Goal: Transaction & Acquisition: Purchase product/service

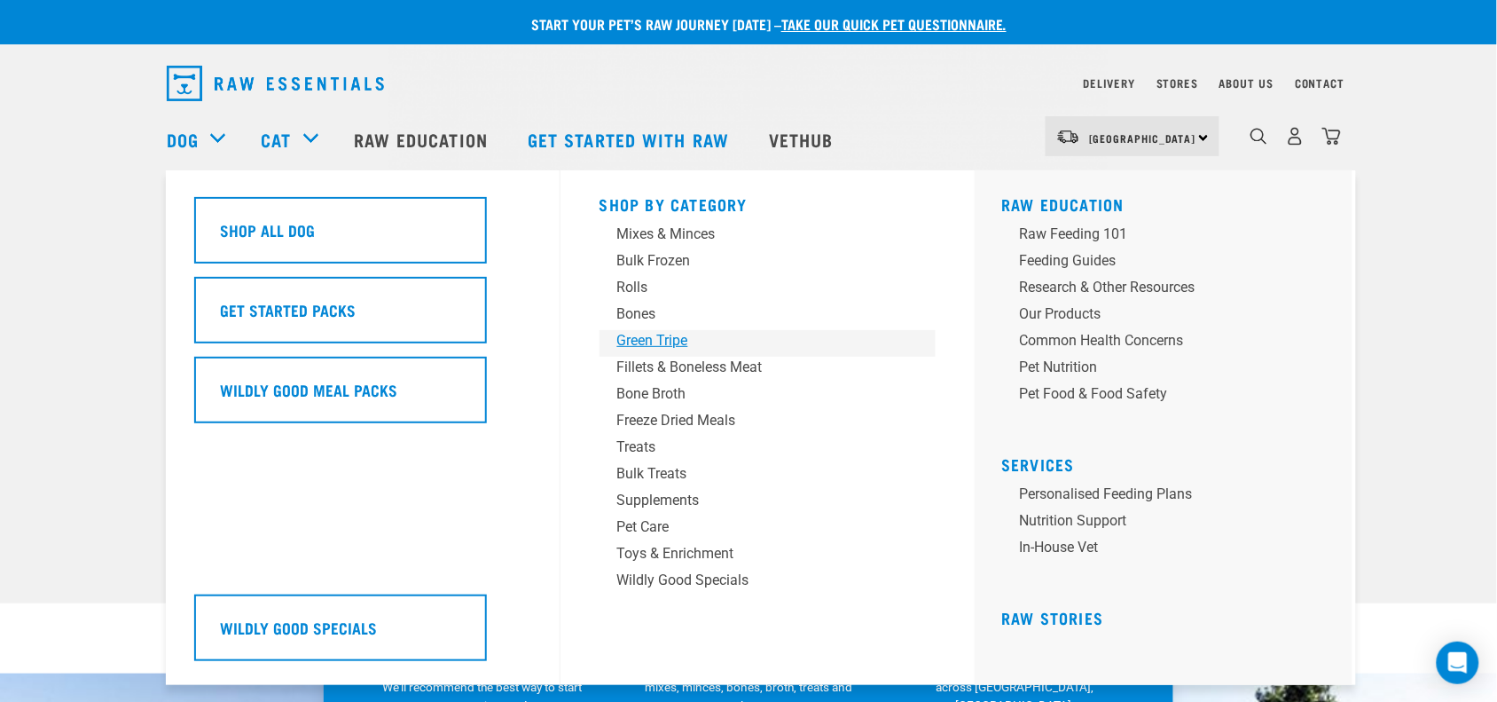
click at [694, 342] on div "Green Tripe" at bounding box center [755, 340] width 277 height 21
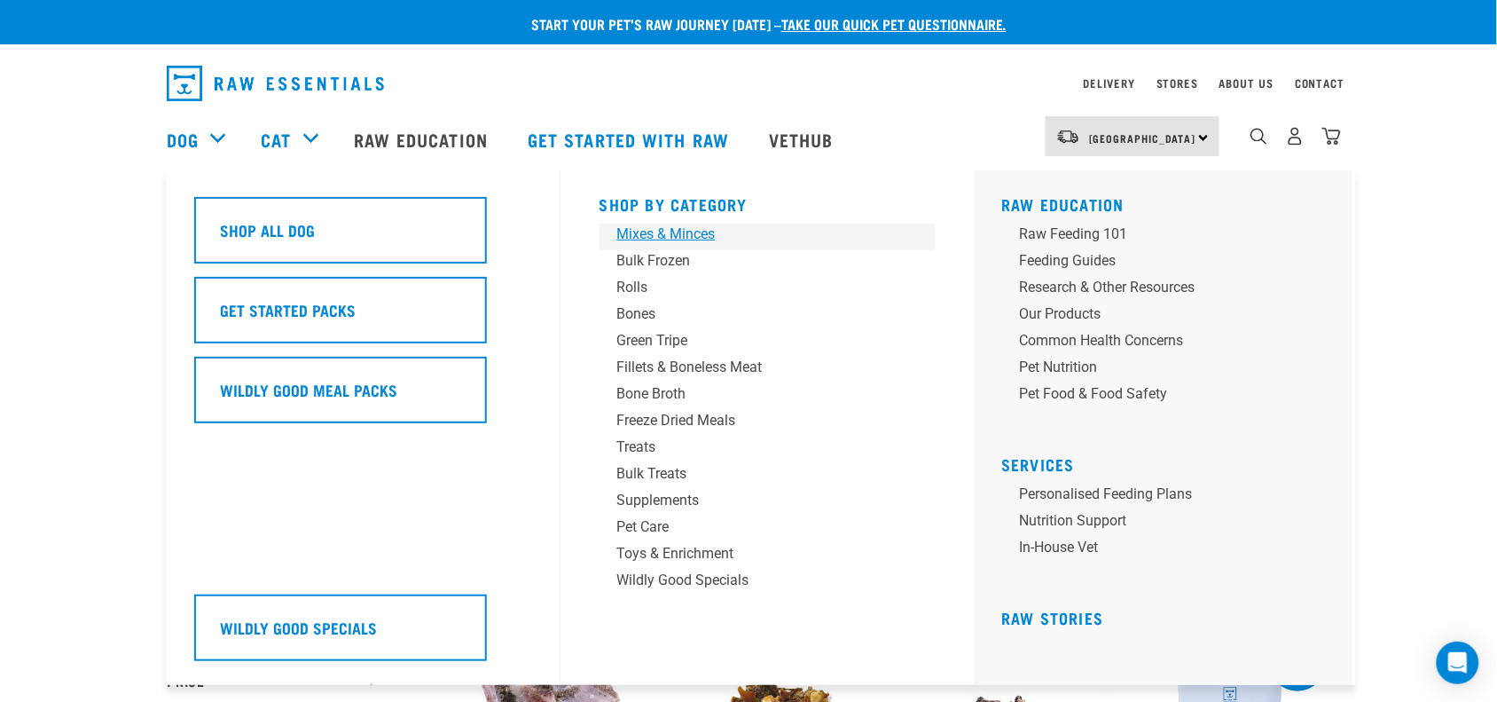
click at [702, 236] on div "Mixes & Minces" at bounding box center [755, 233] width 277 height 21
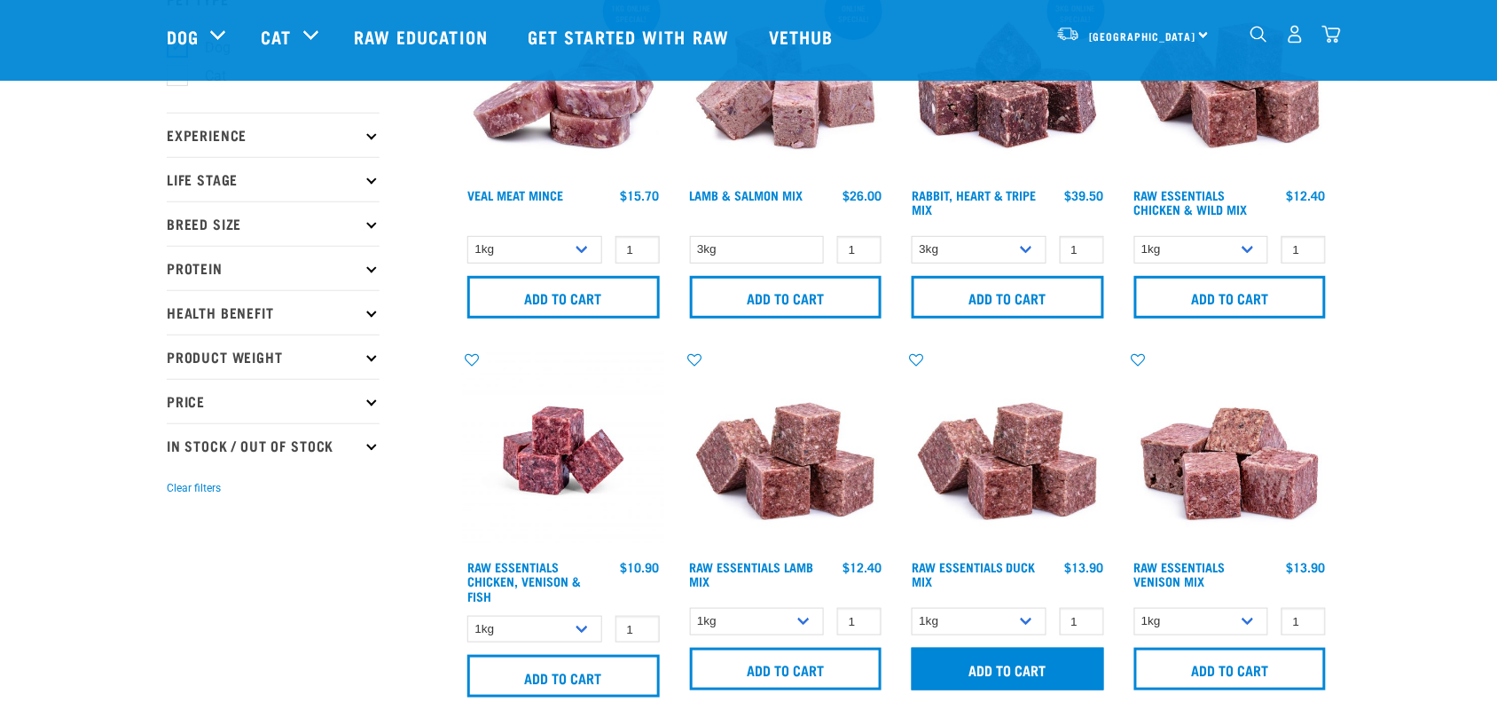
scroll to position [111, 0]
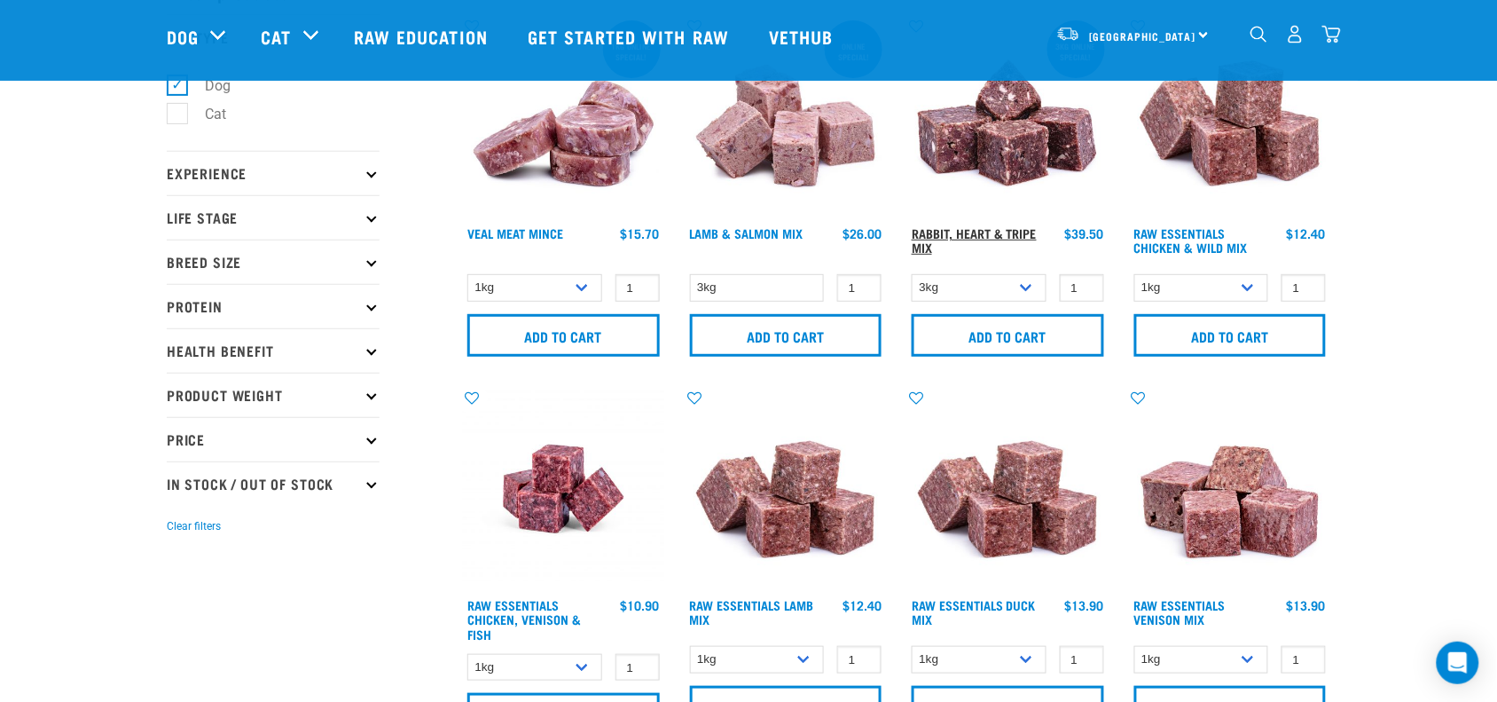
click at [989, 230] on link "Rabbit, Heart & Tripe Mix" at bounding box center [974, 240] width 125 height 20
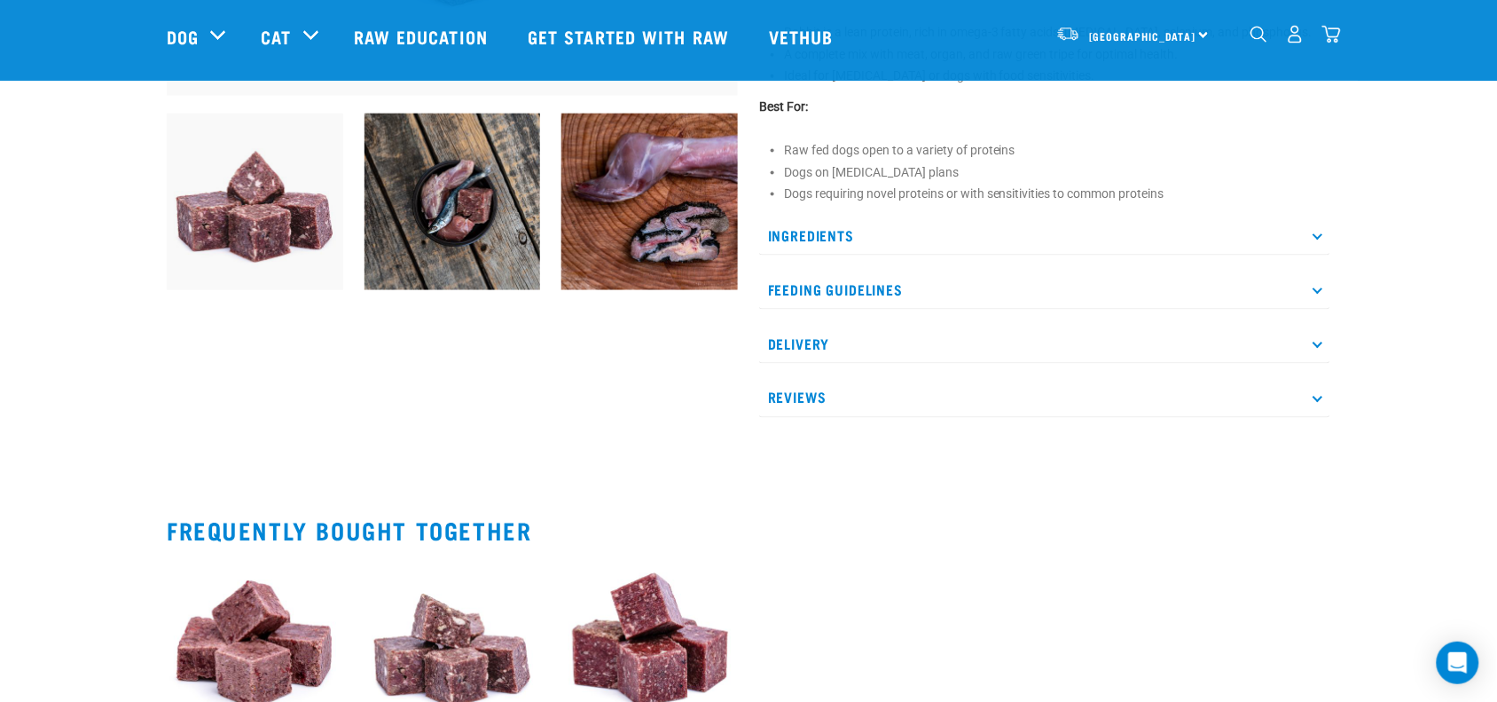
scroll to position [665, 0]
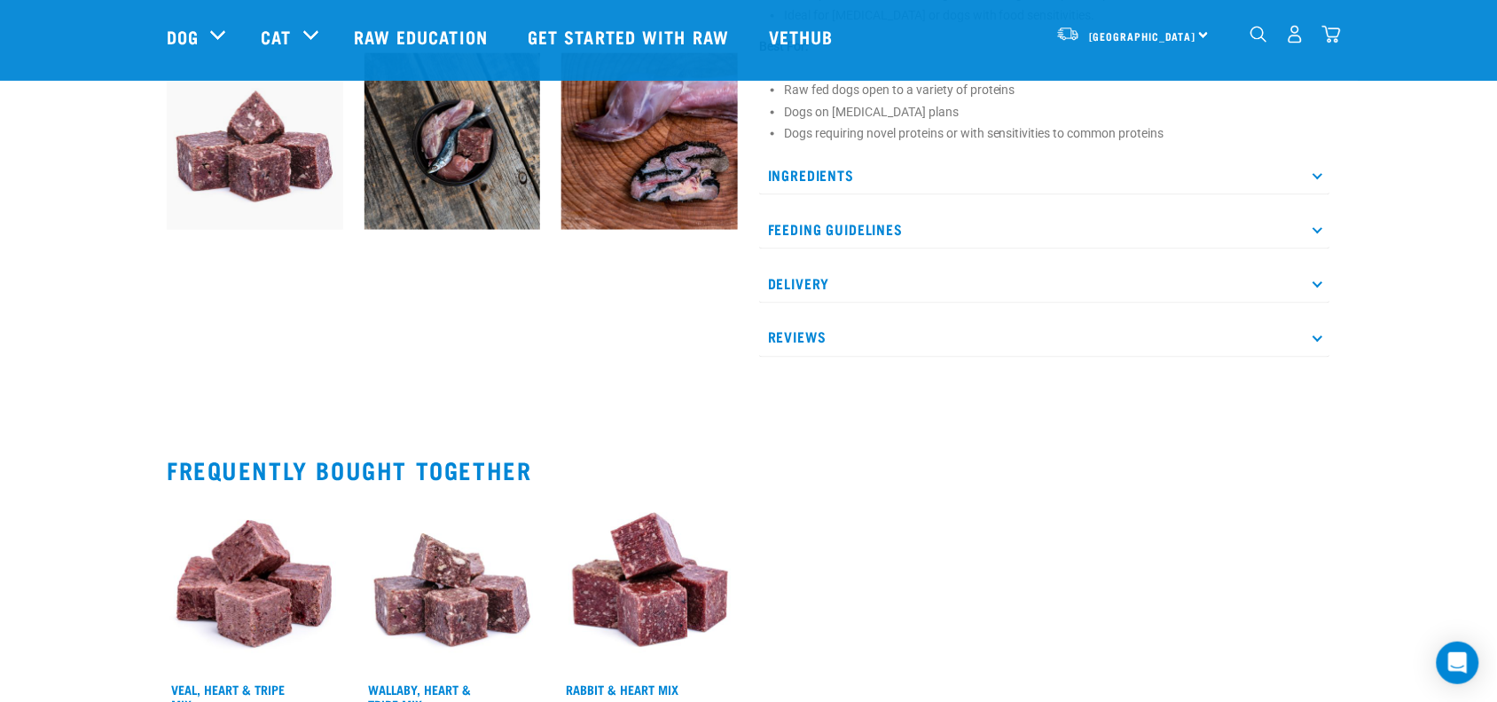
click at [960, 177] on p "Ingredients" at bounding box center [1044, 175] width 571 height 40
